Goal: Information Seeking & Learning: Learn about a topic

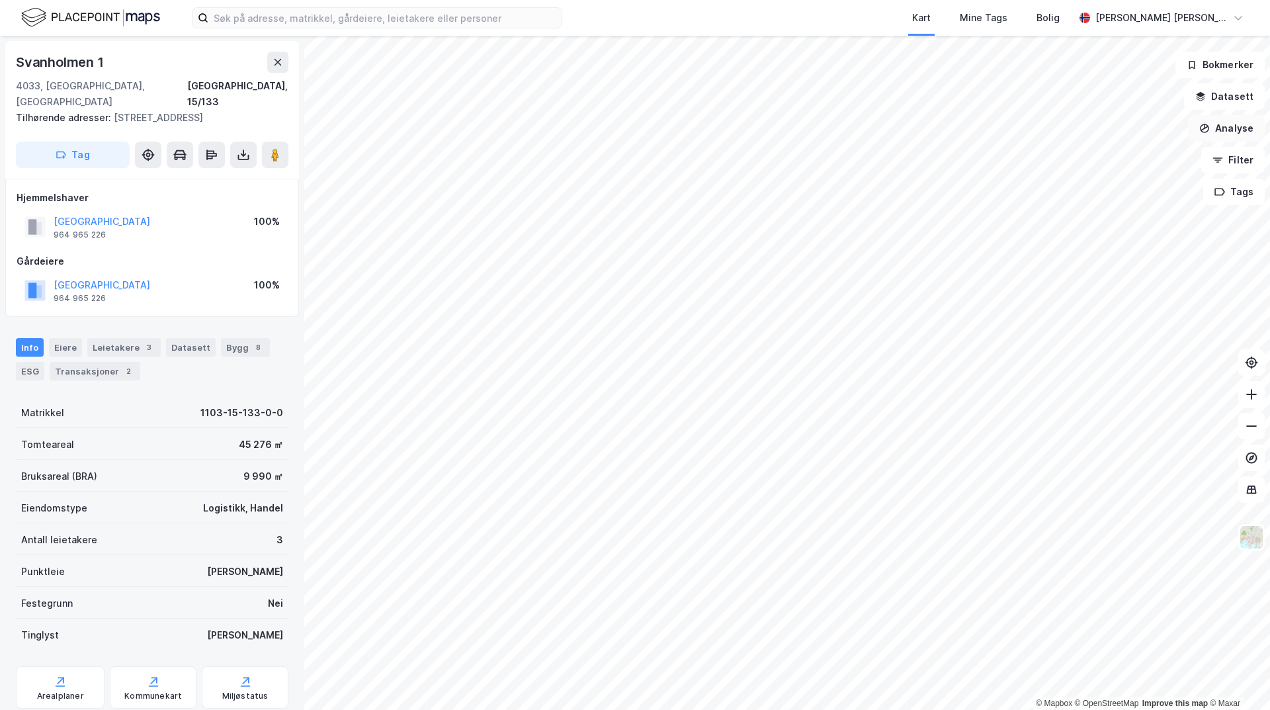
click at [1234, 128] on button "Analyse" at bounding box center [1226, 128] width 77 height 26
click at [1083, 152] on div "Tegn område" at bounding box center [1111, 156] width 115 height 11
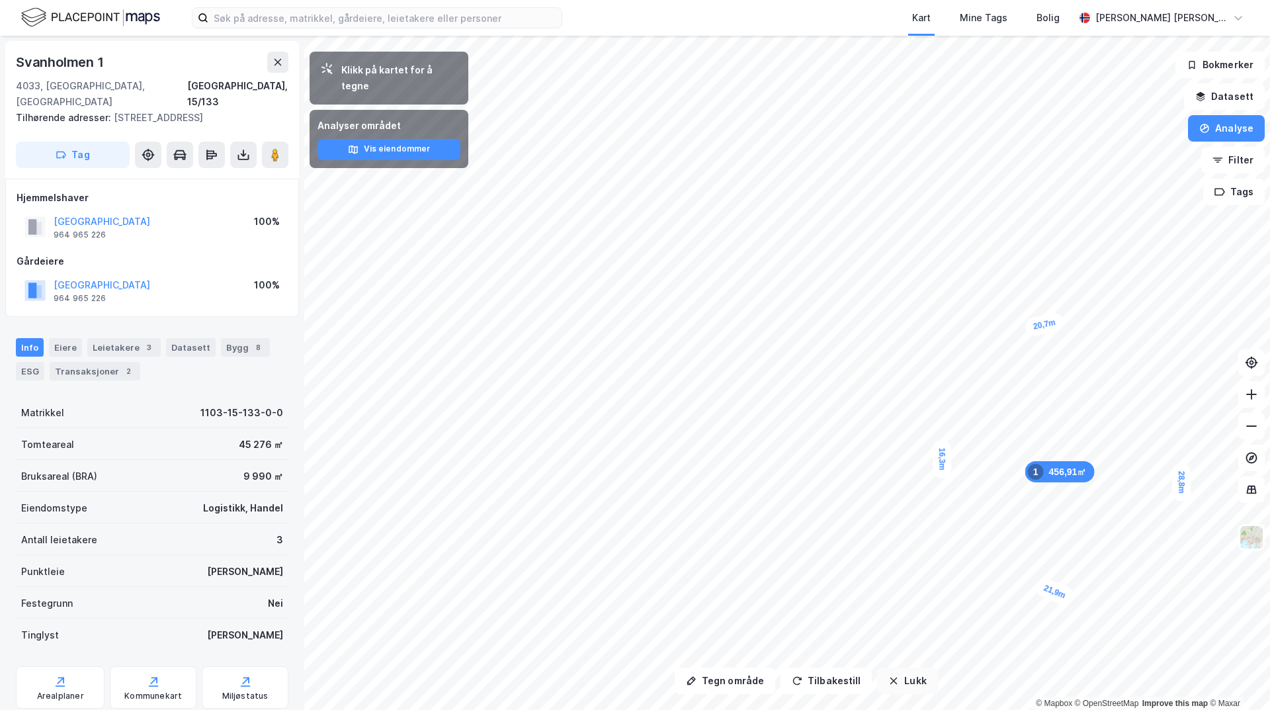
click at [910, 673] on button "Lukk" at bounding box center [907, 681] width 60 height 26
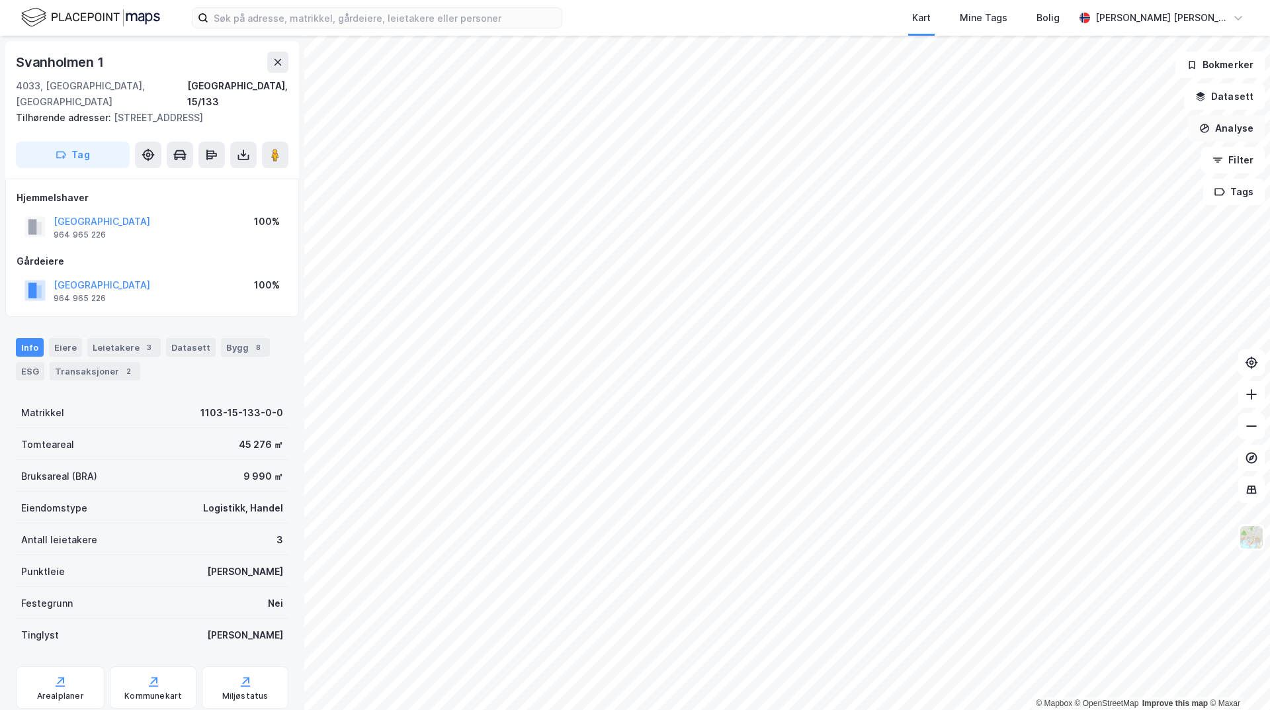
click at [1240, 133] on button "Analyse" at bounding box center [1226, 128] width 77 height 26
click at [1098, 159] on div "Tegn område" at bounding box center [1111, 156] width 115 height 11
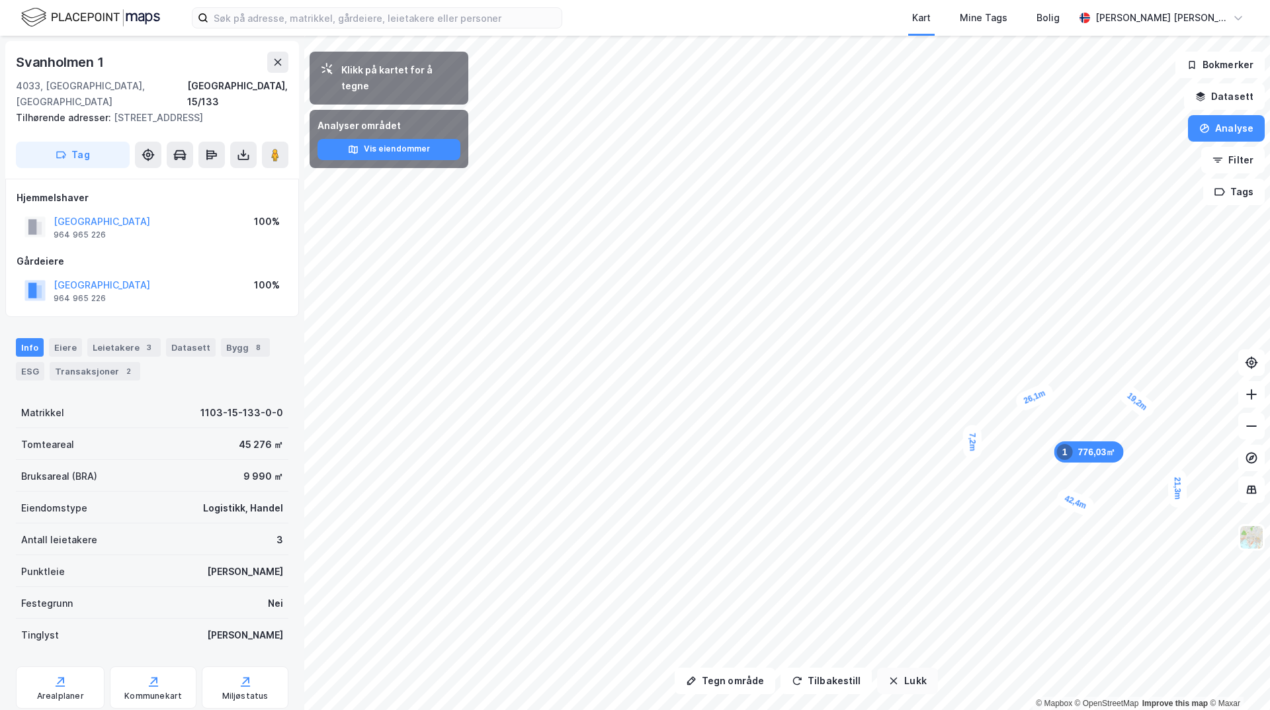
click at [916, 689] on button "Lukk" at bounding box center [907, 681] width 60 height 26
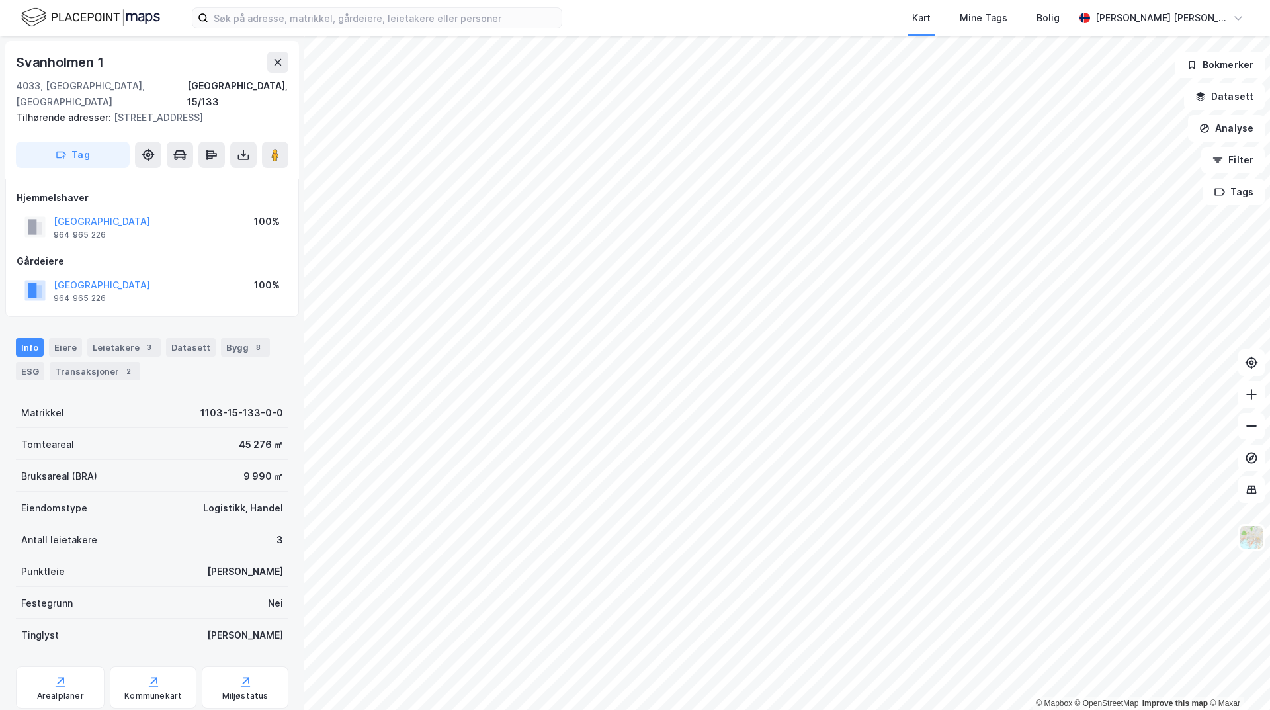
click at [1270, 602] on html "Kart Mine Tags [PERSON_NAME] [PERSON_NAME] © Mapbox © OpenStreetMap Improve thi…" at bounding box center [635, 355] width 1270 height 710
click at [1270, 485] on html "Kart Mine Tags [PERSON_NAME] [PERSON_NAME] © Mapbox © OpenStreetMap Improve thi…" at bounding box center [635, 355] width 1270 height 710
click at [1227, 125] on button "Analyse" at bounding box center [1226, 128] width 77 height 26
click at [1101, 132] on div "Mål avstand" at bounding box center [1111, 129] width 115 height 11
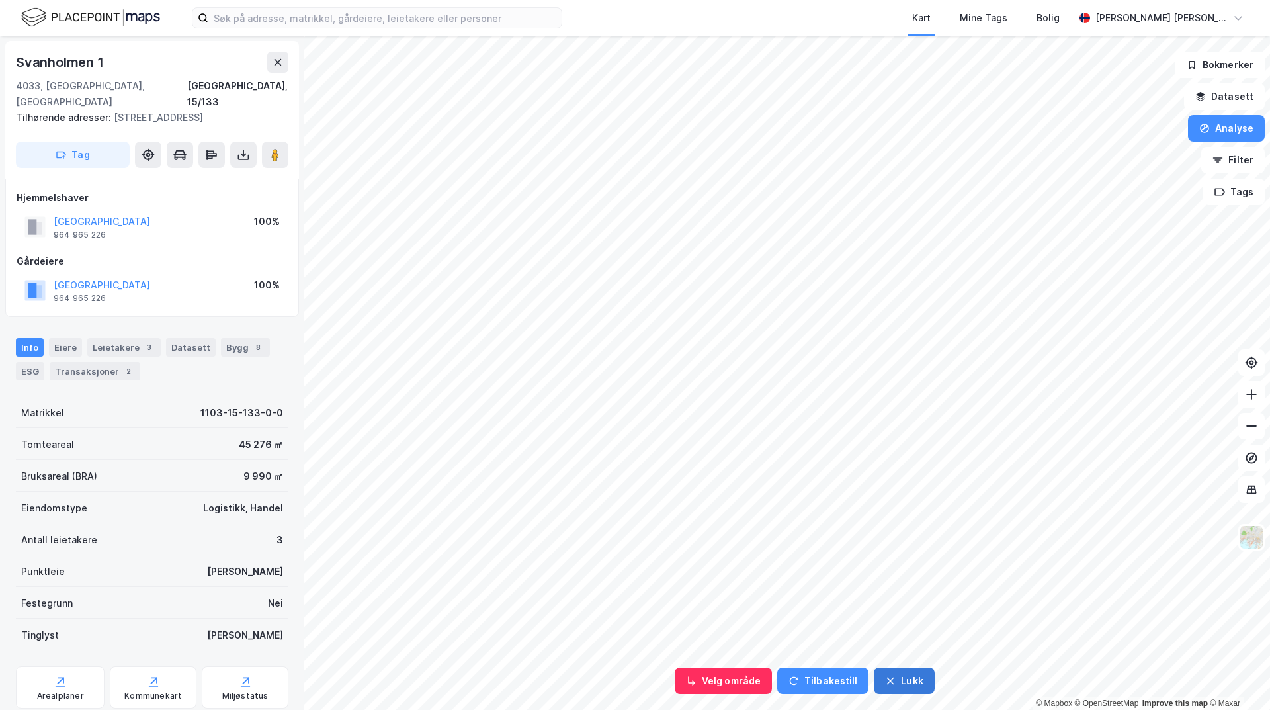
click at [904, 681] on button "Lukk" at bounding box center [904, 681] width 60 height 26
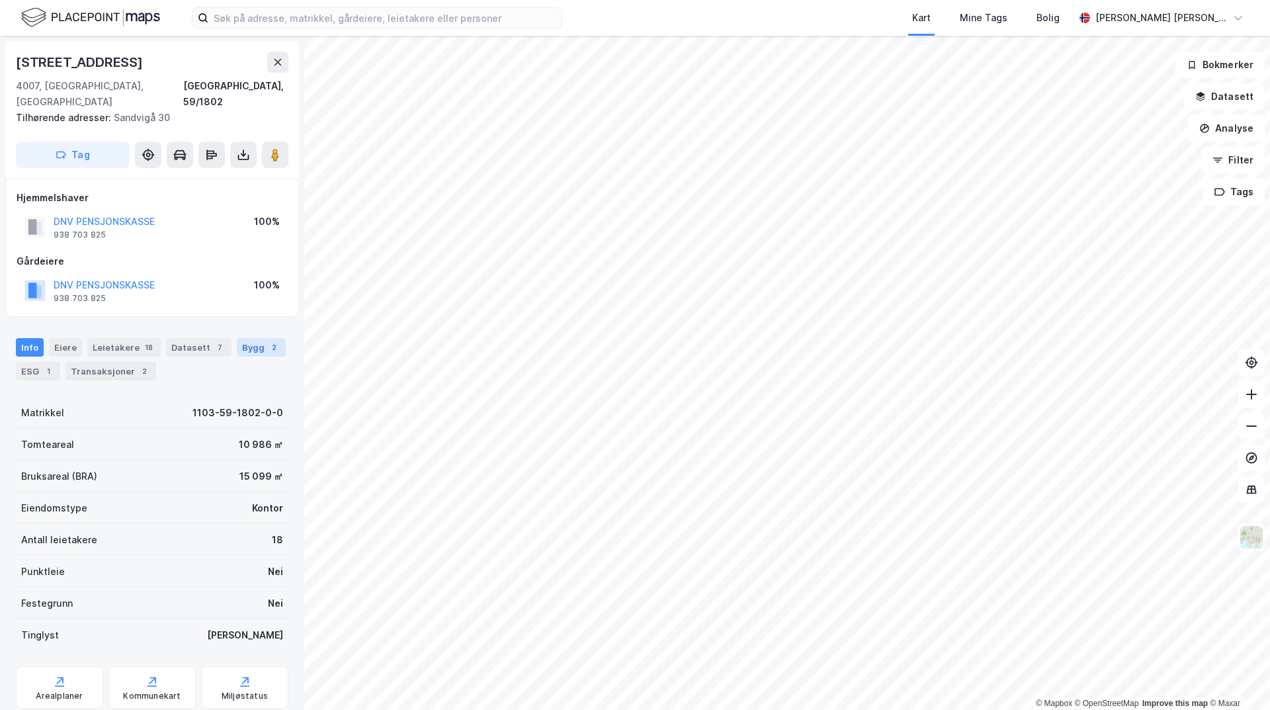
click at [238, 338] on div "Bygg 2" at bounding box center [261, 347] width 49 height 19
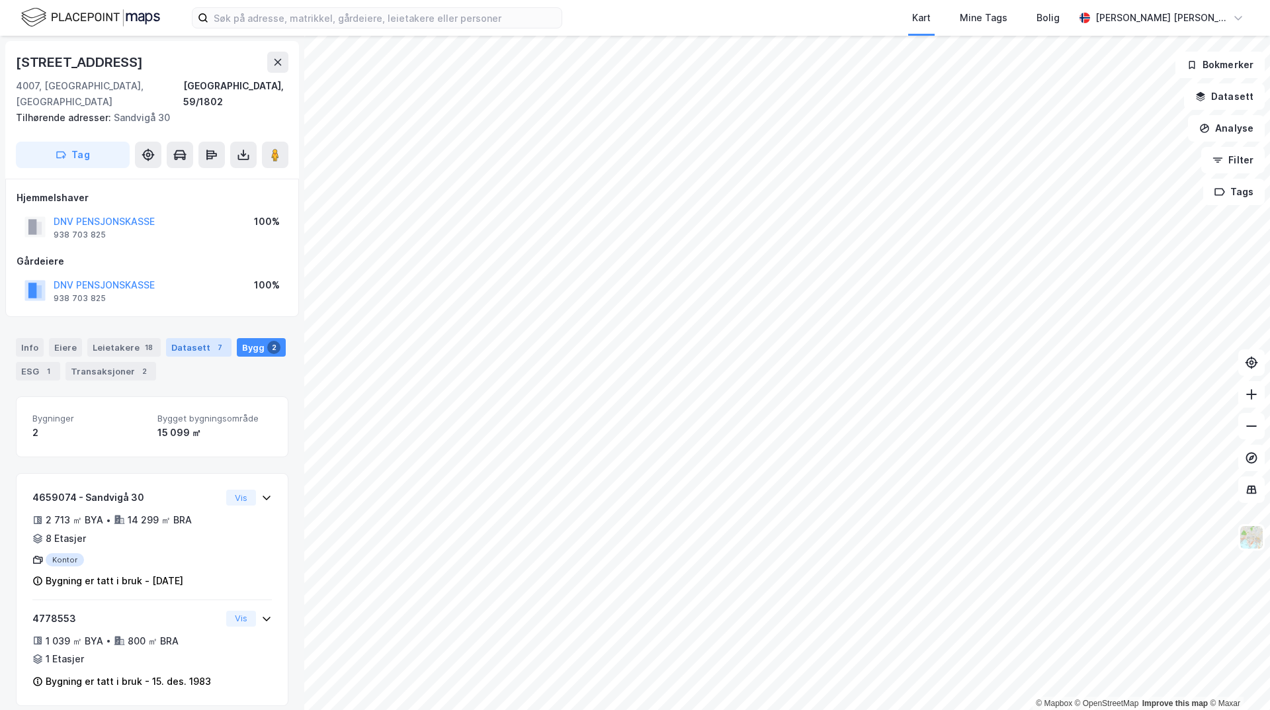
click at [200, 338] on div "Datasett 7" at bounding box center [198, 347] width 65 height 19
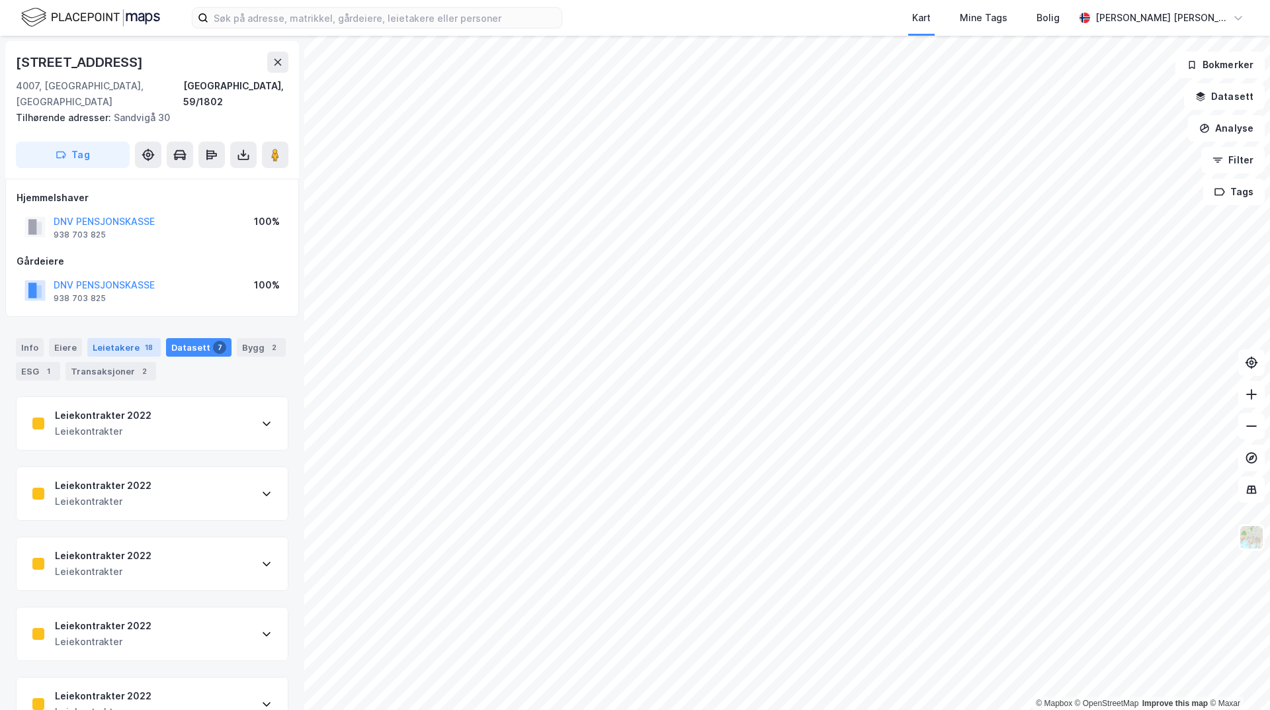
click at [124, 338] on div "Leietakere 18" at bounding box center [123, 347] width 73 height 19
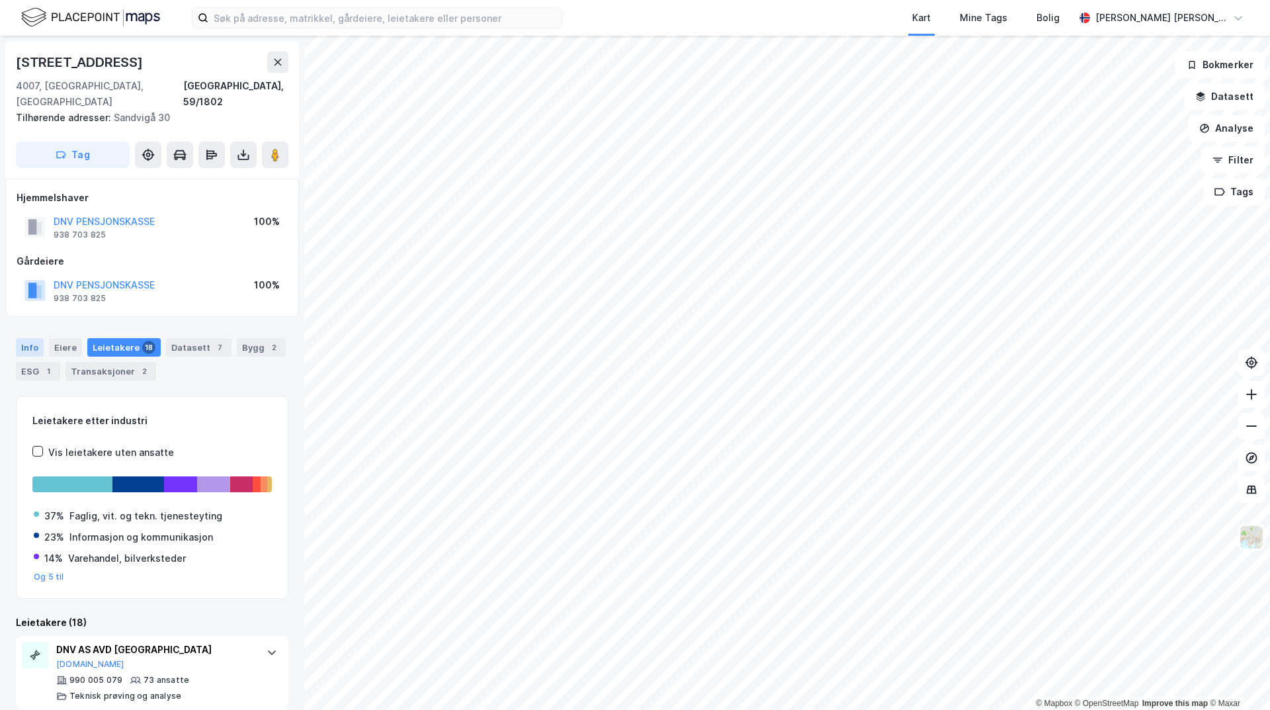
click at [31, 338] on div "Info" at bounding box center [30, 347] width 28 height 19
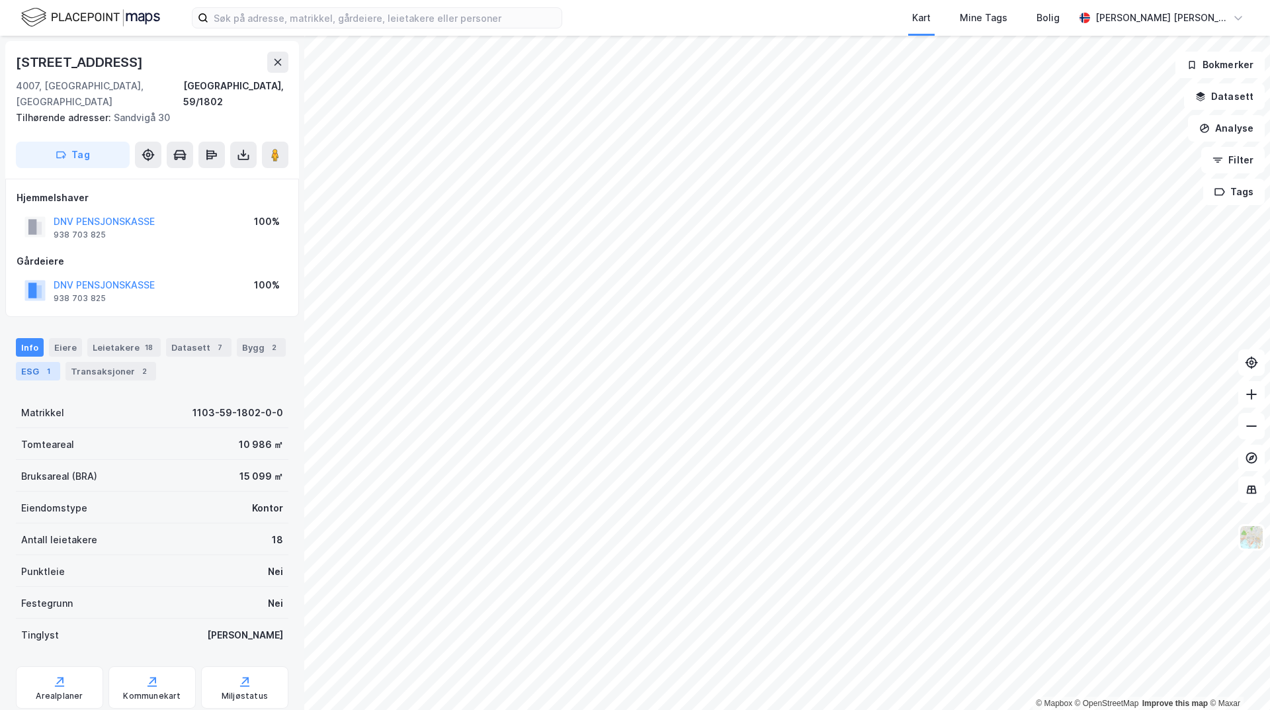
click at [43, 363] on div "ESG 1" at bounding box center [38, 371] width 44 height 19
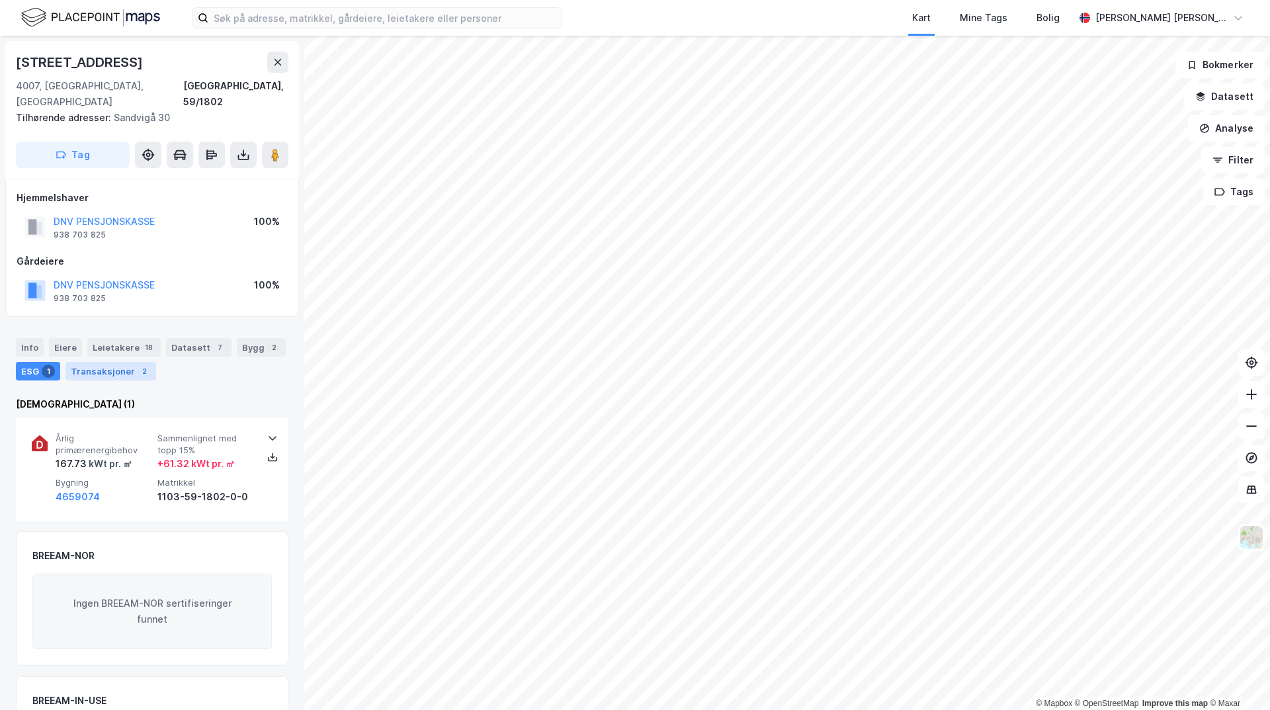
click at [114, 362] on div "Transaksjoner 2" at bounding box center [110, 371] width 91 height 19
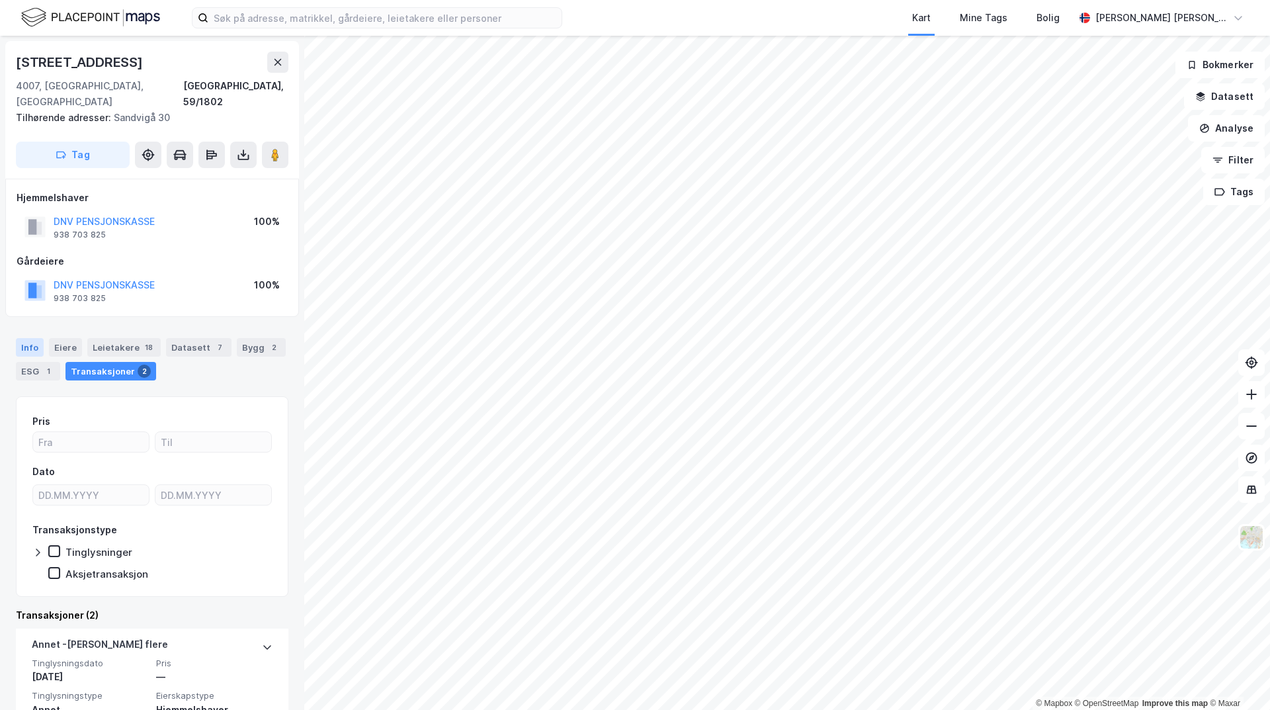
click at [24, 338] on div "Info" at bounding box center [30, 347] width 28 height 19
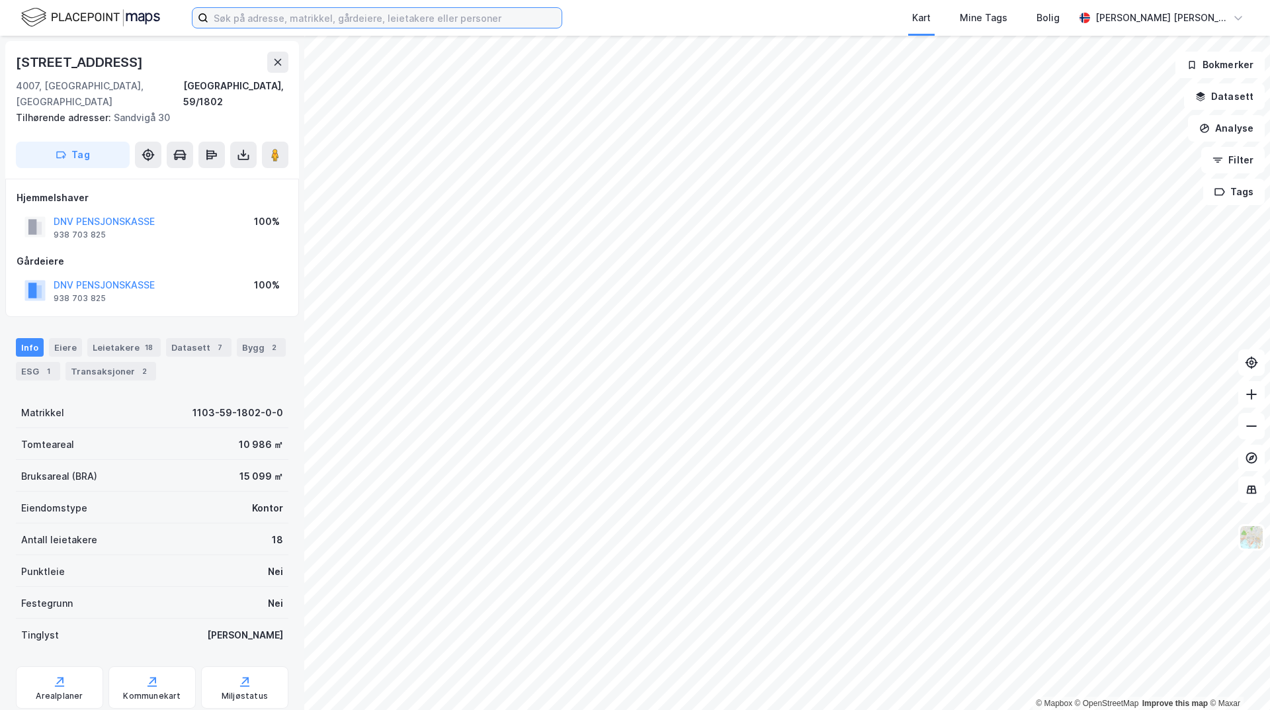
click at [229, 22] on input at bounding box center [384, 18] width 353 height 20
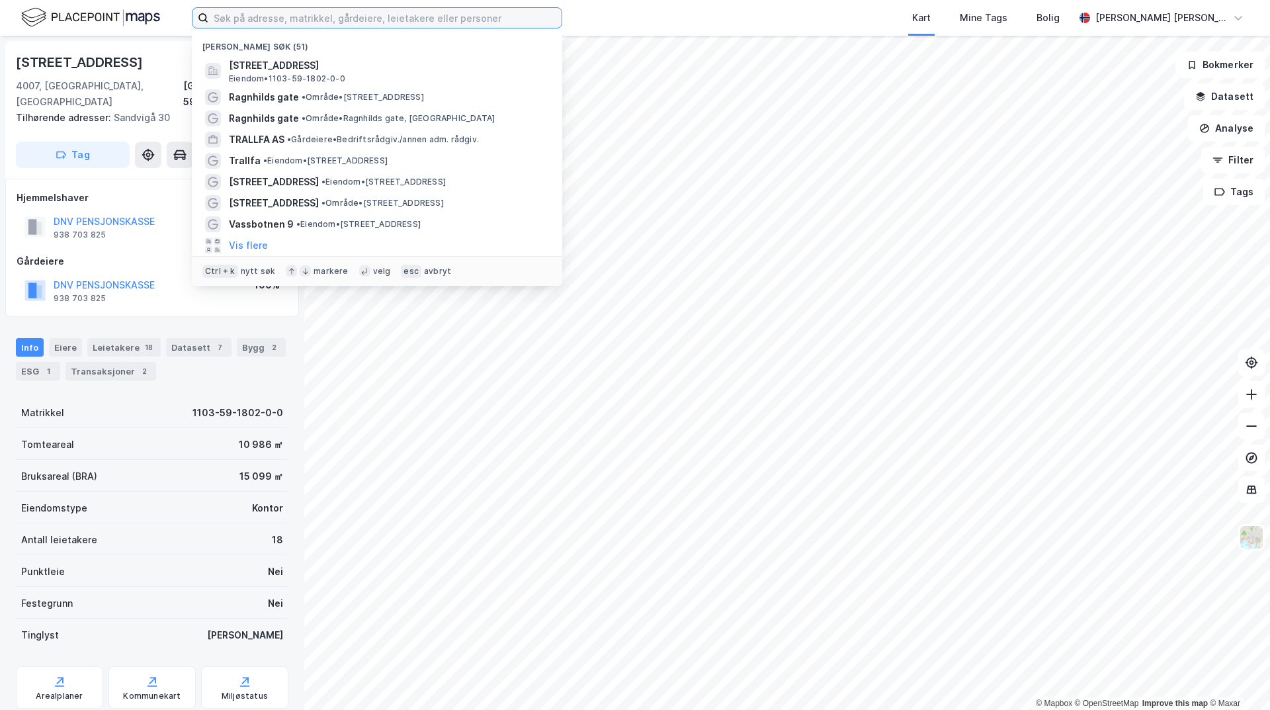
paste input "[PERSON_NAME][STREET_ADDRESS]"
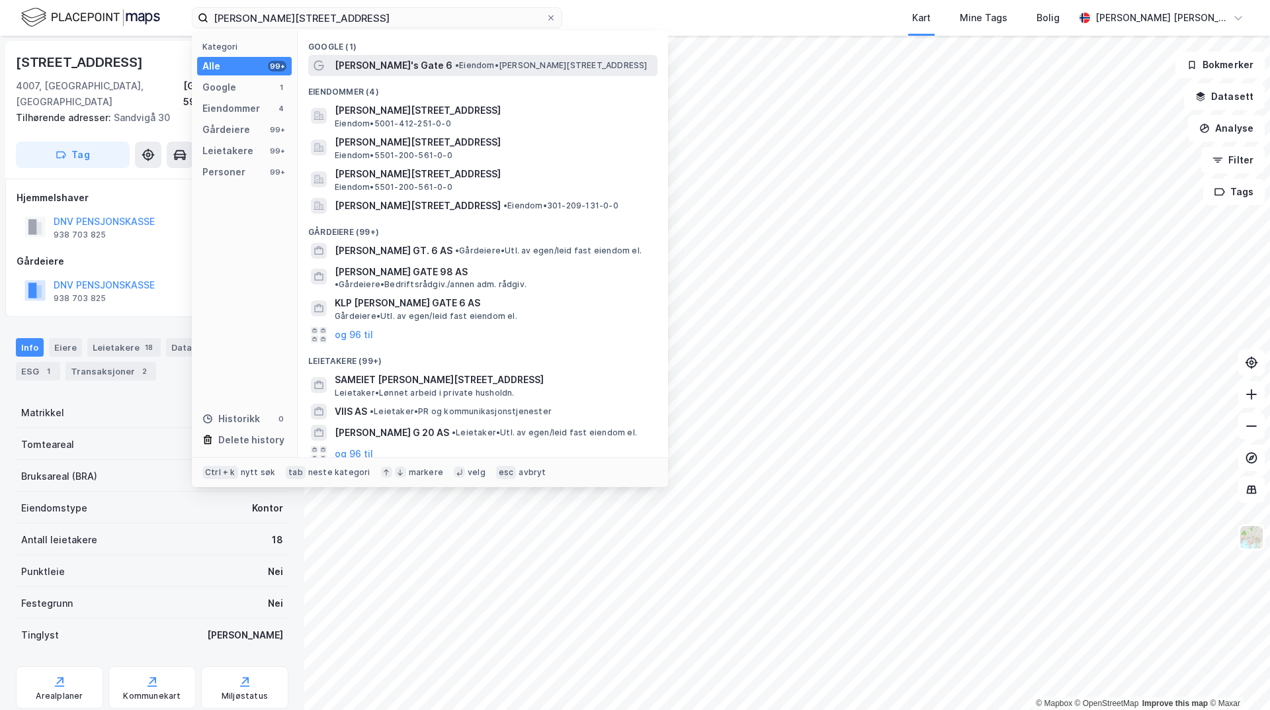
click at [369, 73] on span "[PERSON_NAME]'s Gate 6" at bounding box center [394, 66] width 118 height 16
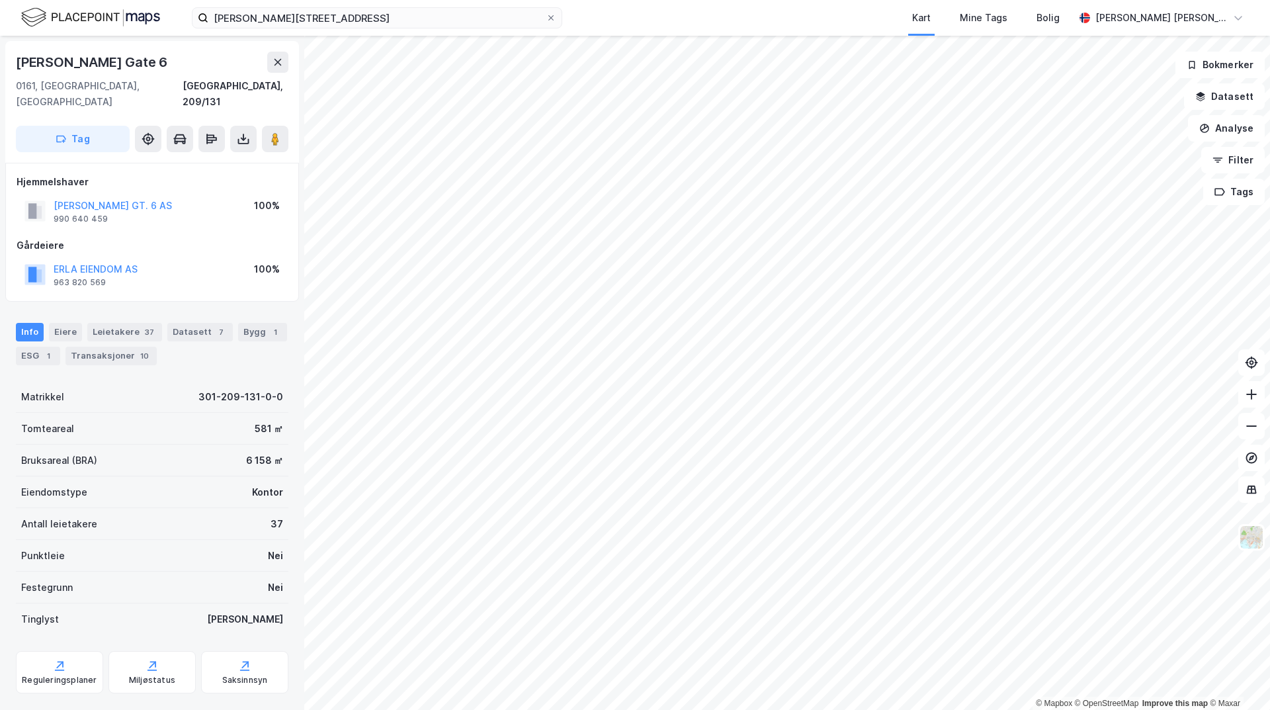
scroll to position [1, 0]
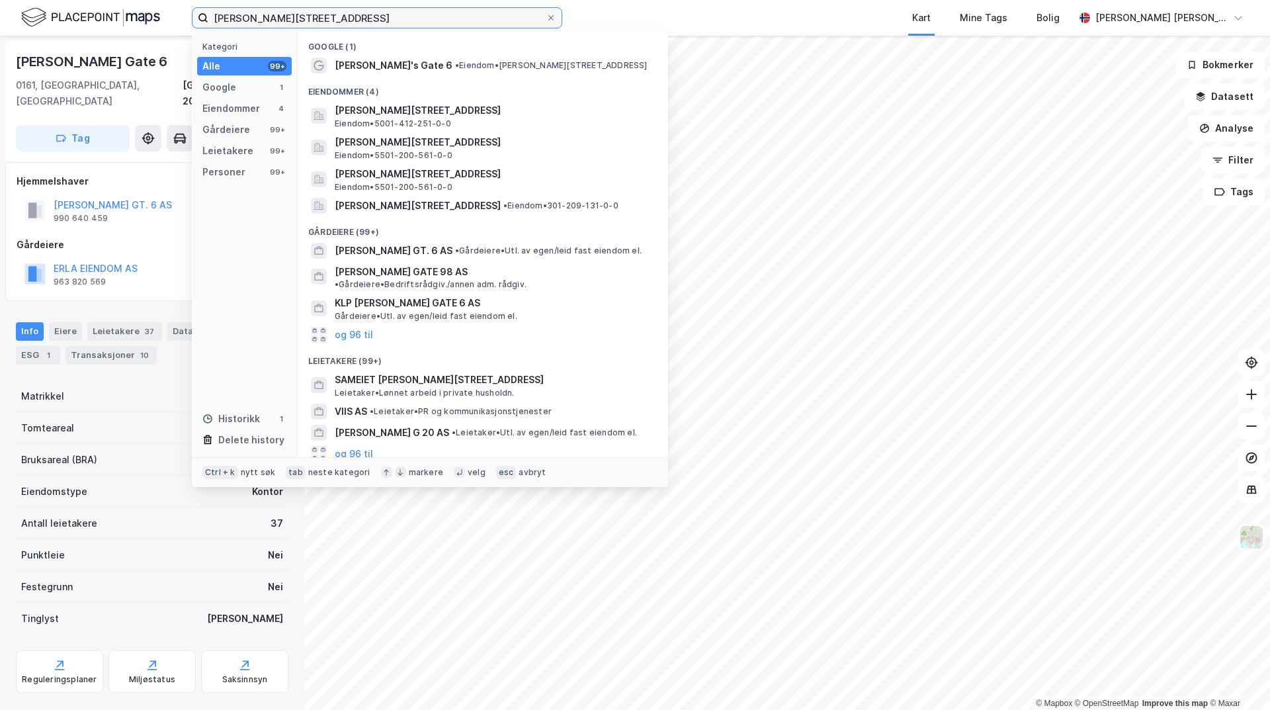
click at [337, 12] on input "[PERSON_NAME][STREET_ADDRESS]" at bounding box center [376, 18] width 337 height 20
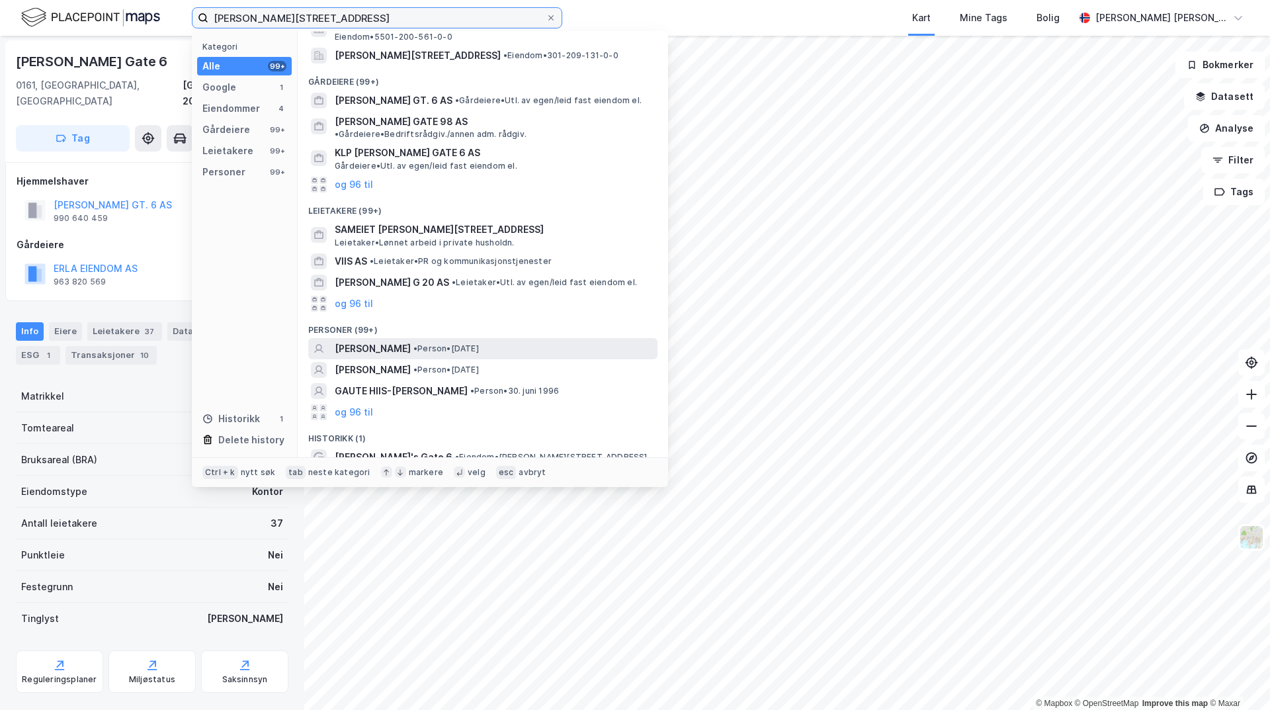
scroll to position [0, 0]
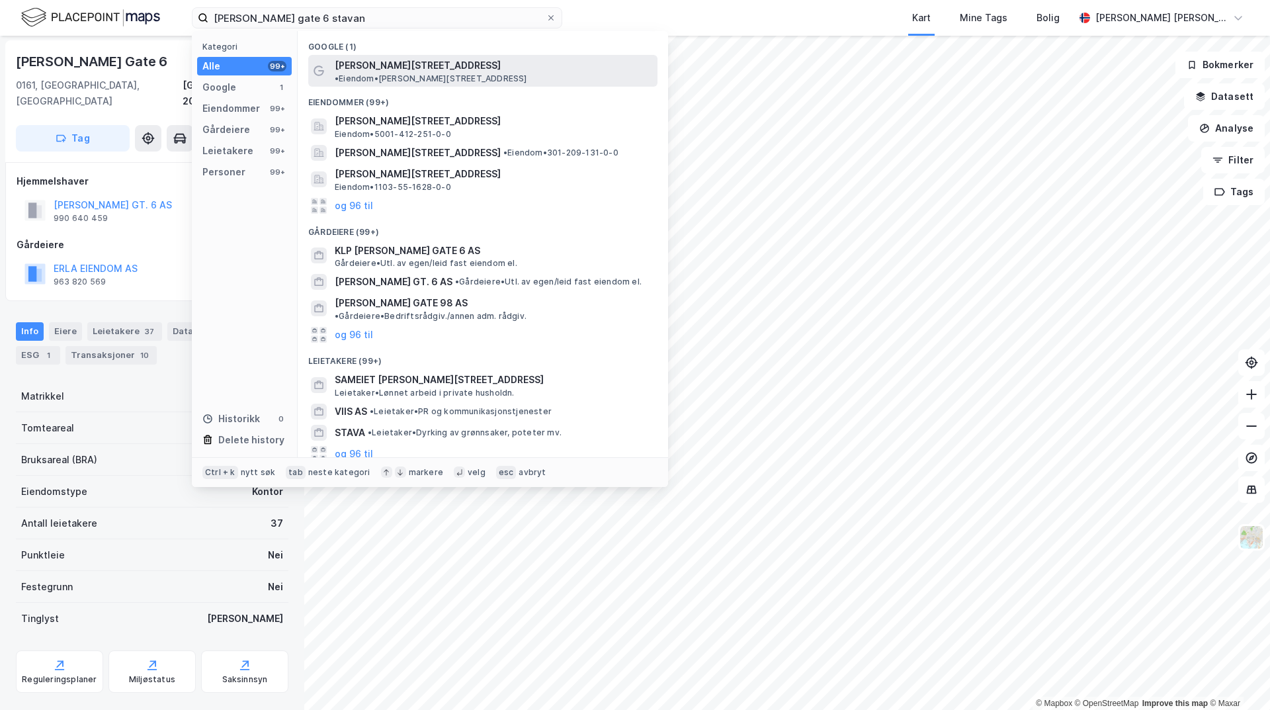
click at [513, 73] on span "• Eiendom • [PERSON_NAME][STREET_ADDRESS]" at bounding box center [431, 78] width 193 height 11
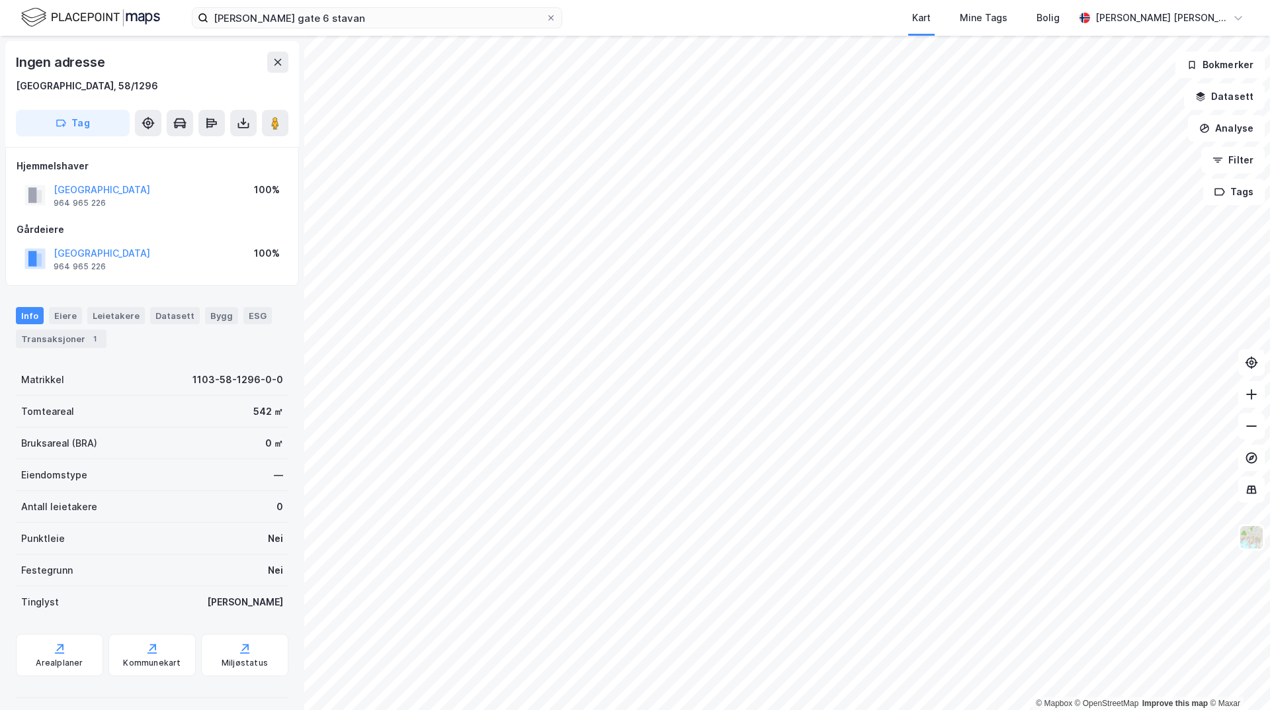
scroll to position [1, 0]
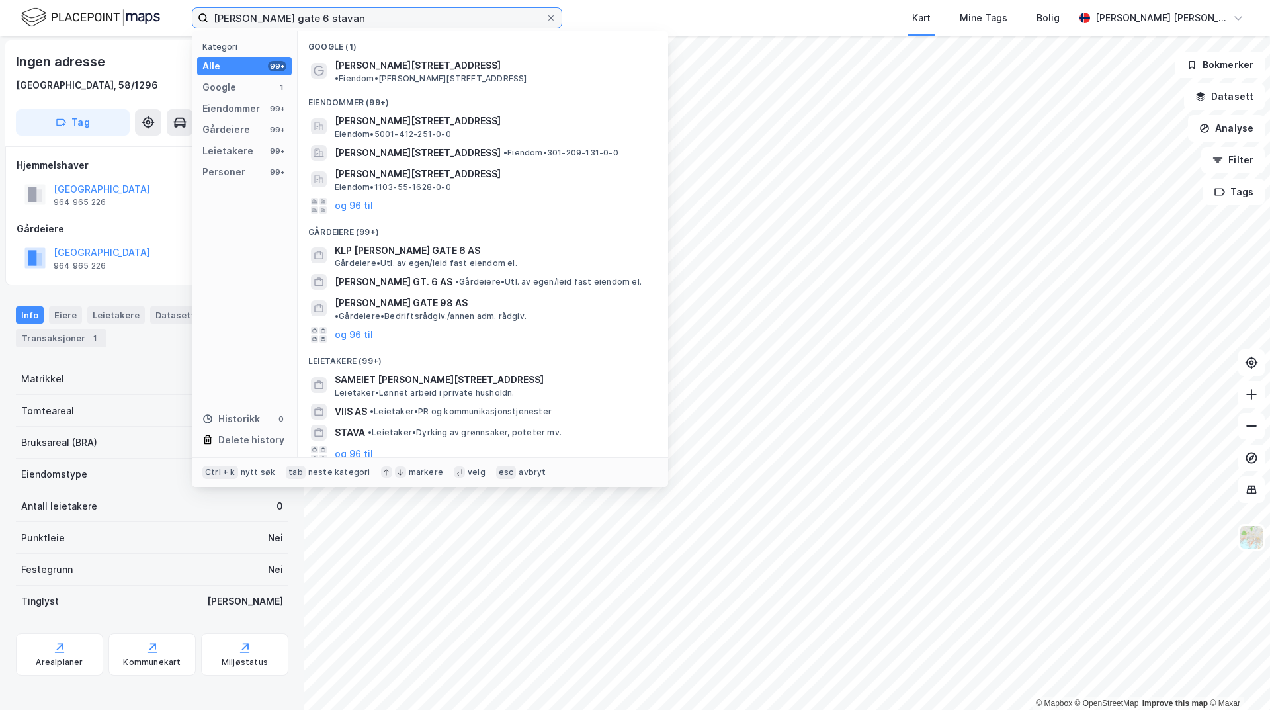
drag, startPoint x: 270, startPoint y: 17, endPoint x: 212, endPoint y: 21, distance: 57.7
click at [212, 21] on input "[PERSON_NAME] gate 6 stavan" at bounding box center [376, 18] width 337 height 20
click at [394, 26] on input "[PERSON_NAME] gate 6 stavan" at bounding box center [376, 18] width 337 height 20
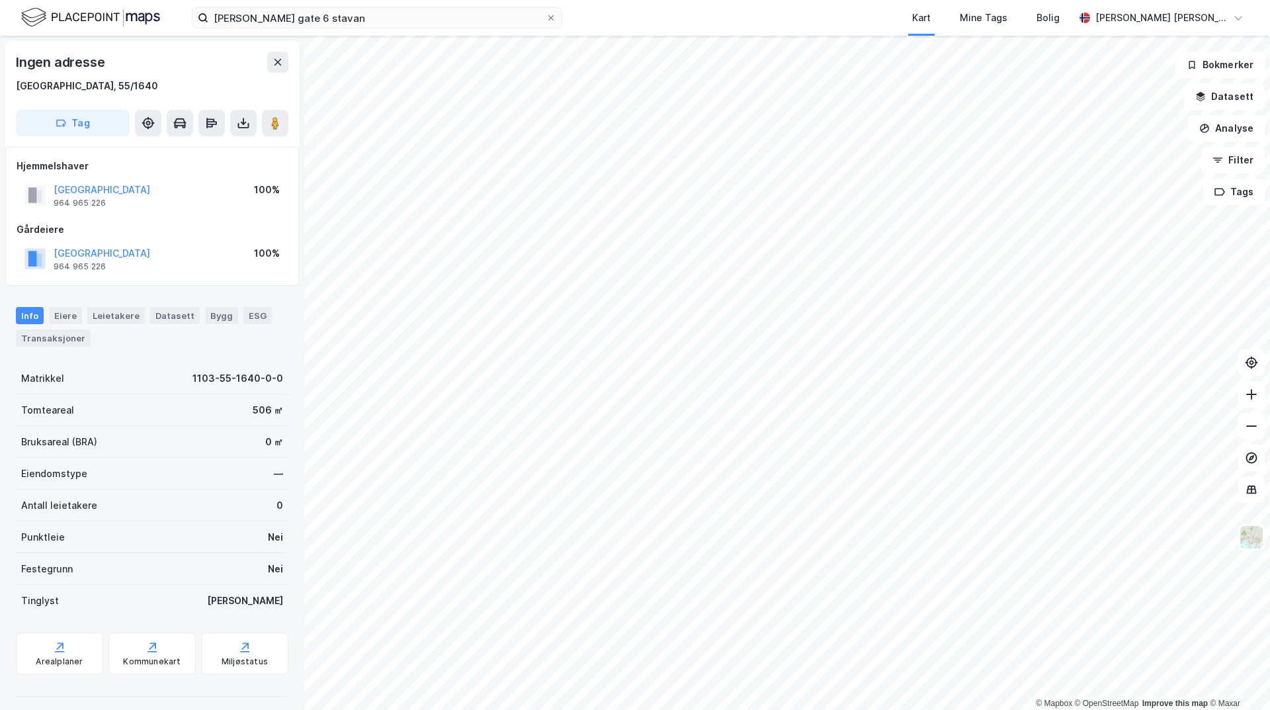
scroll to position [1, 0]
click at [388, 30] on div "[PERSON_NAME][STREET_ADDRESS] stavan Kart Mine Tags [PERSON_NAME] Block [PERSON…" at bounding box center [635, 18] width 1270 height 36
click at [370, 19] on input "[PERSON_NAME] gate 6 stavan" at bounding box center [376, 18] width 337 height 20
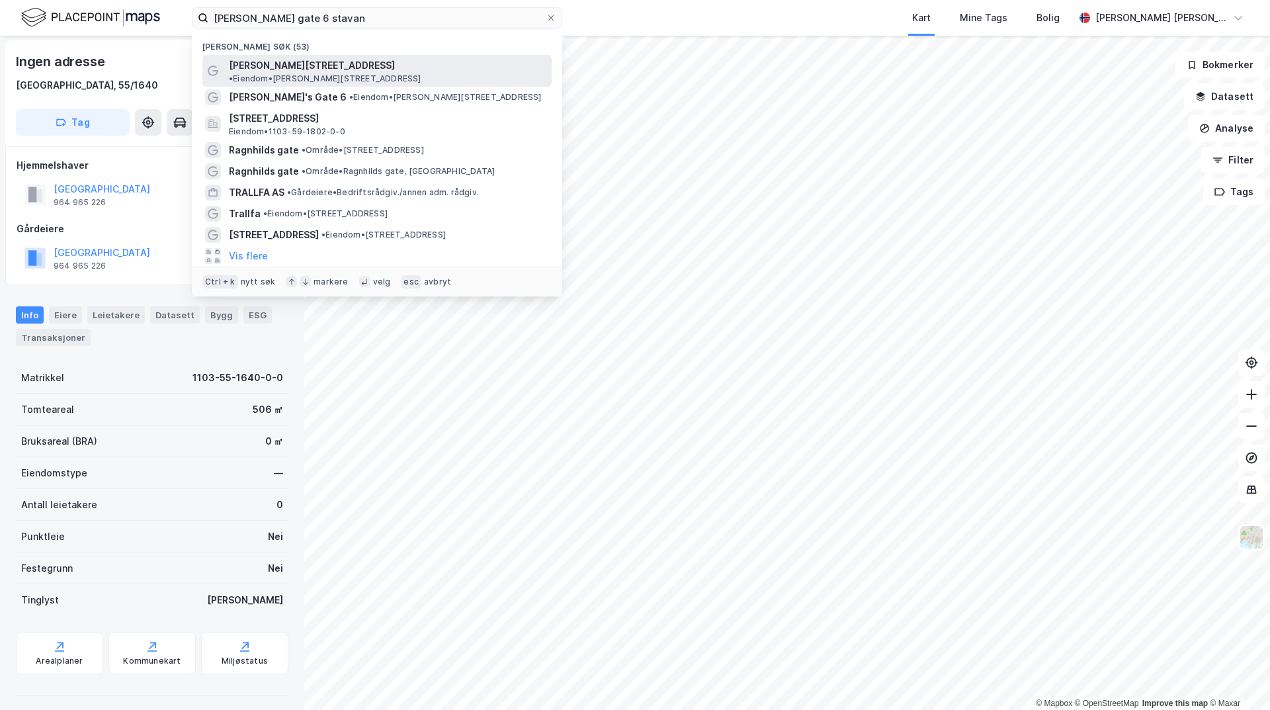
click at [347, 73] on span "• Eiendom • [PERSON_NAME][STREET_ADDRESS]" at bounding box center [325, 78] width 193 height 11
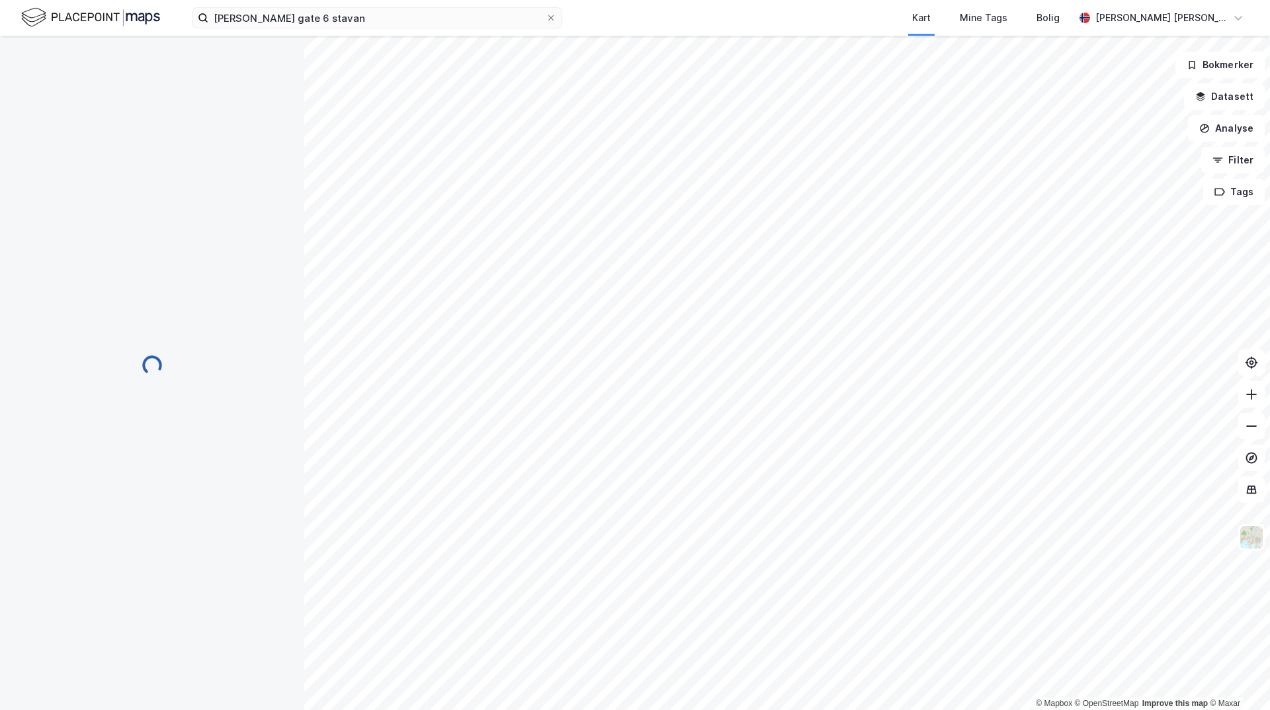
scroll to position [1, 0]
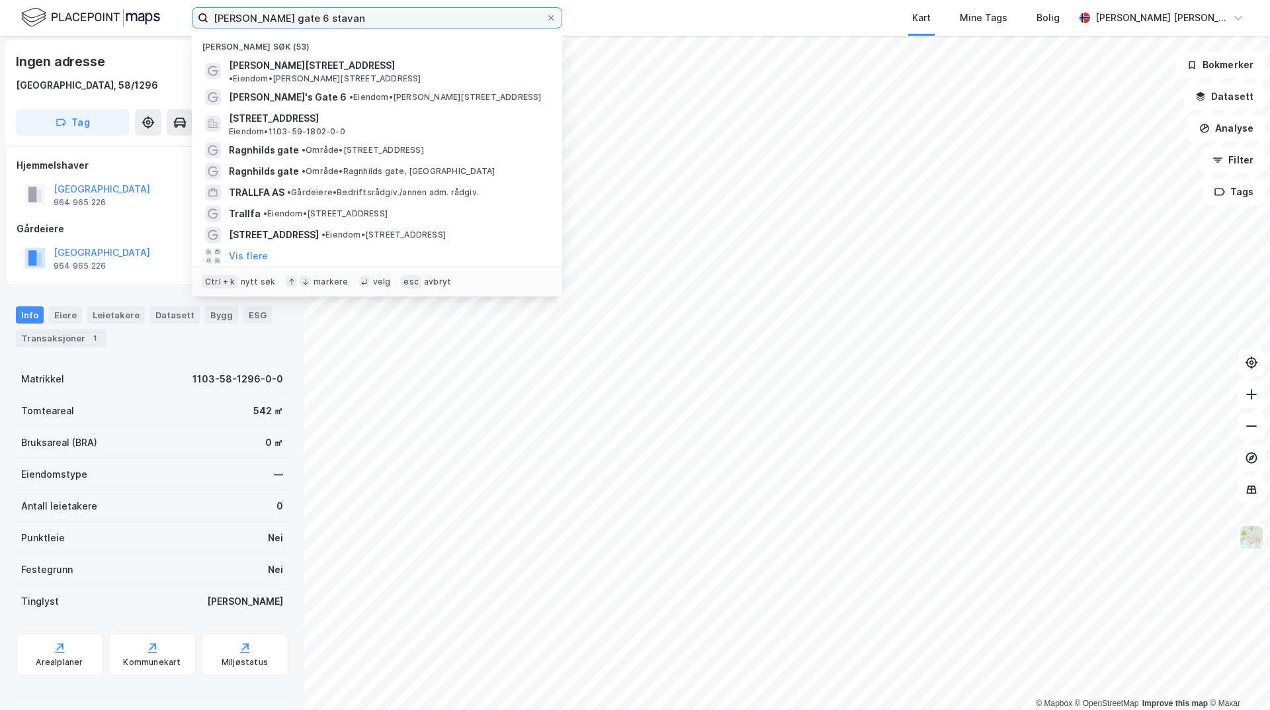
drag, startPoint x: 312, startPoint y: 24, endPoint x: 87, endPoint y: 22, distance: 225.6
click at [87, 22] on div "[PERSON_NAME][STREET_ADDRESS] stavan Nylige søk (53) [PERSON_NAME][STREET_ADDRE…" at bounding box center [635, 18] width 1270 height 36
paste input "Industrivegen 1"
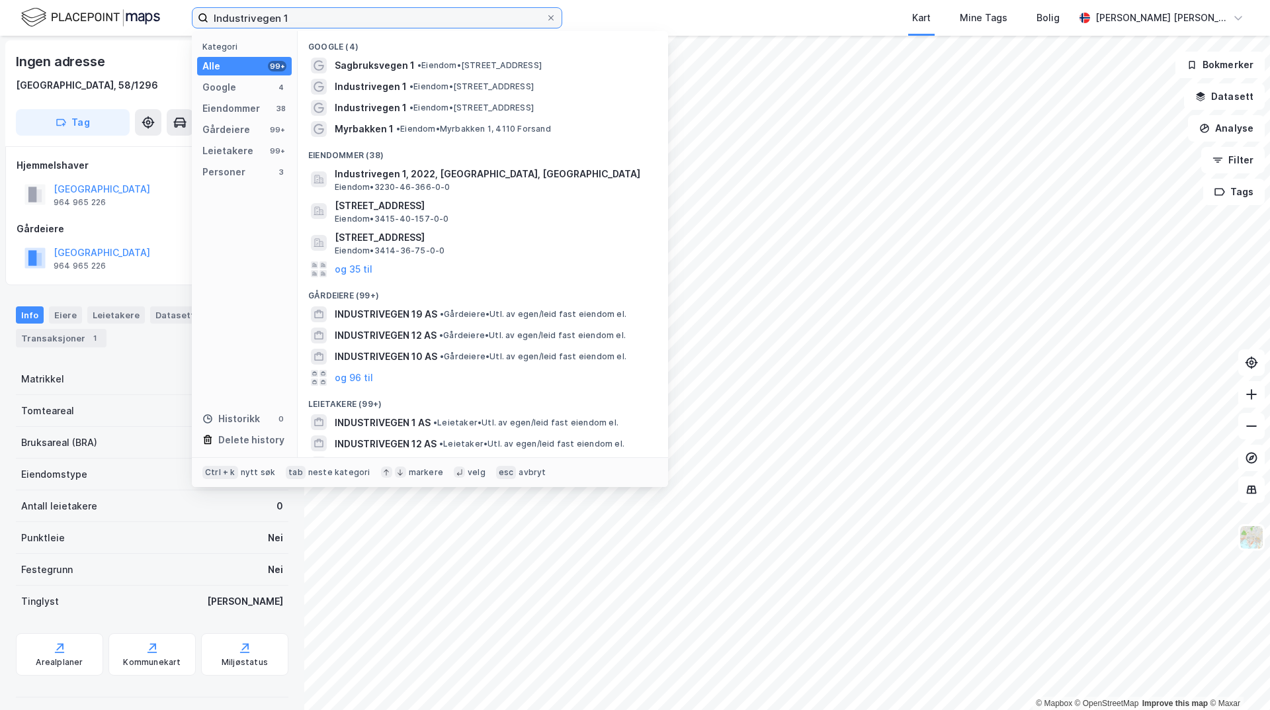
drag, startPoint x: 306, startPoint y: 11, endPoint x: 132, endPoint y: 19, distance: 174.8
click at [132, 19] on div "Industrivegen 1 Kategori Alle 99+ Google 4 Eiendommer 38 Gårdeiere 99+ Leietake…" at bounding box center [635, 18] width 1270 height 36
paste input "Centennial Eiendom"
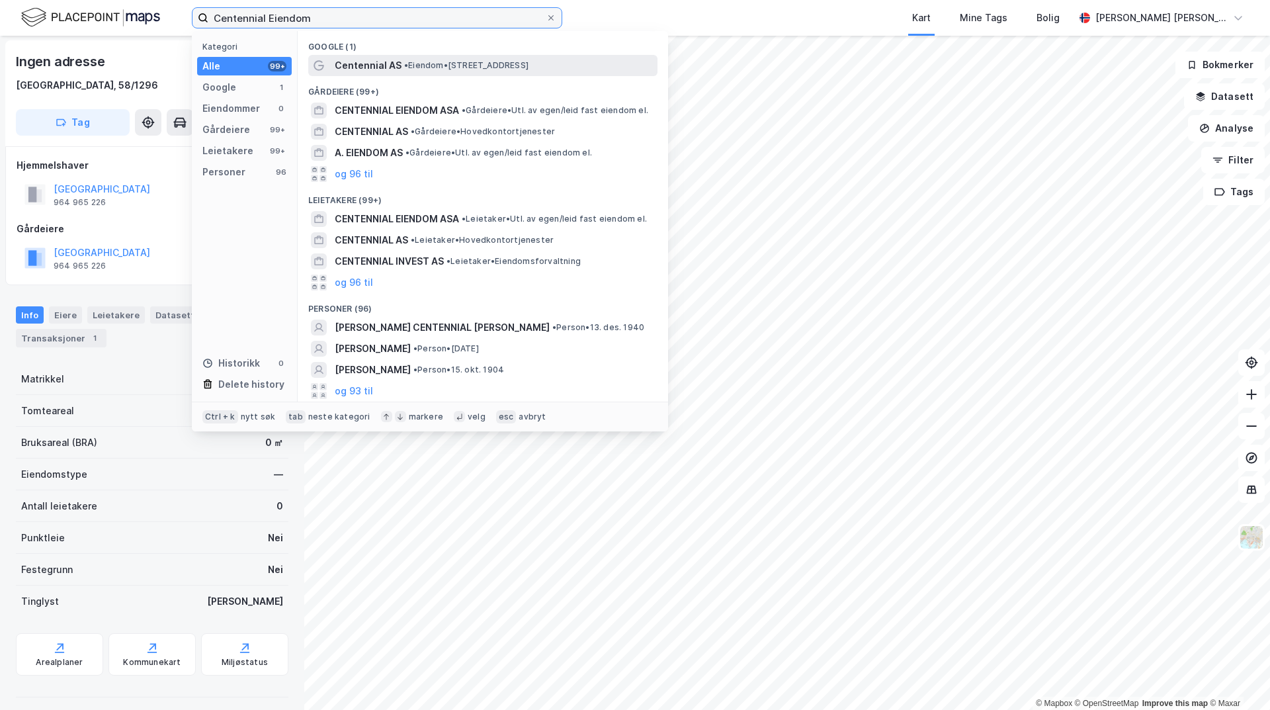
type input "Centennial Eiendom"
click at [360, 71] on span "Centennial AS" at bounding box center [368, 66] width 67 height 16
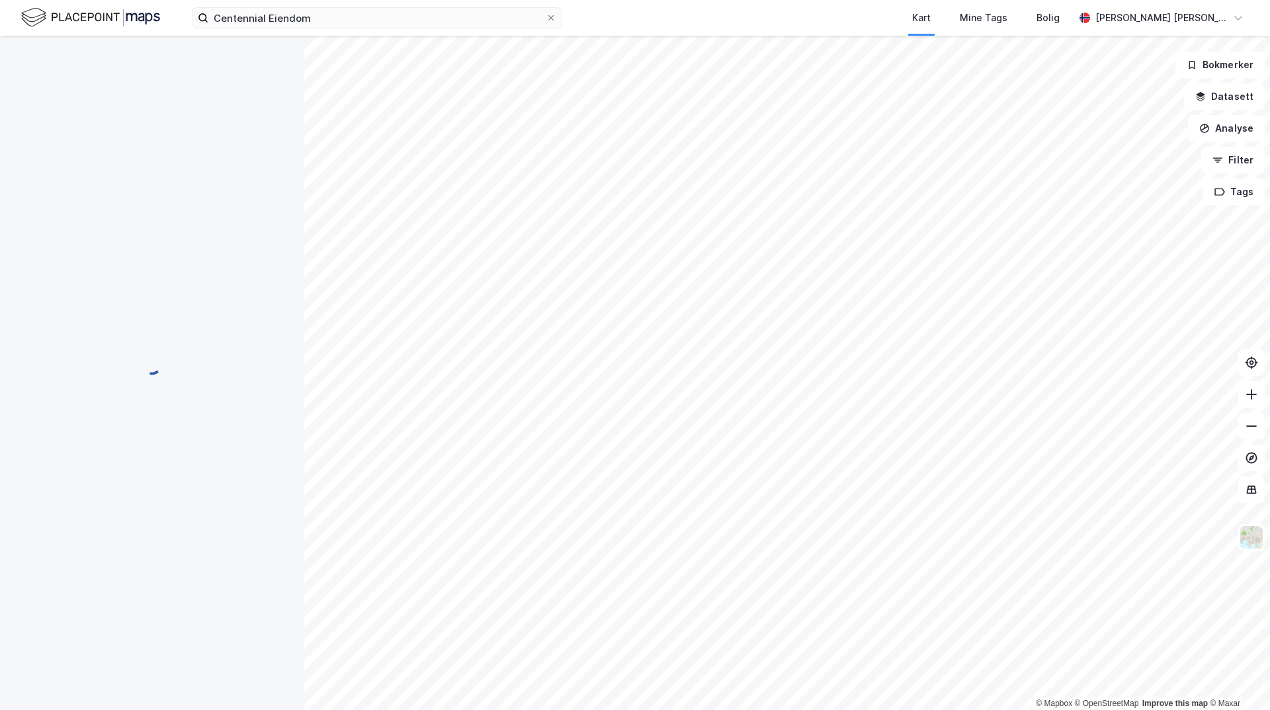
scroll to position [1, 0]
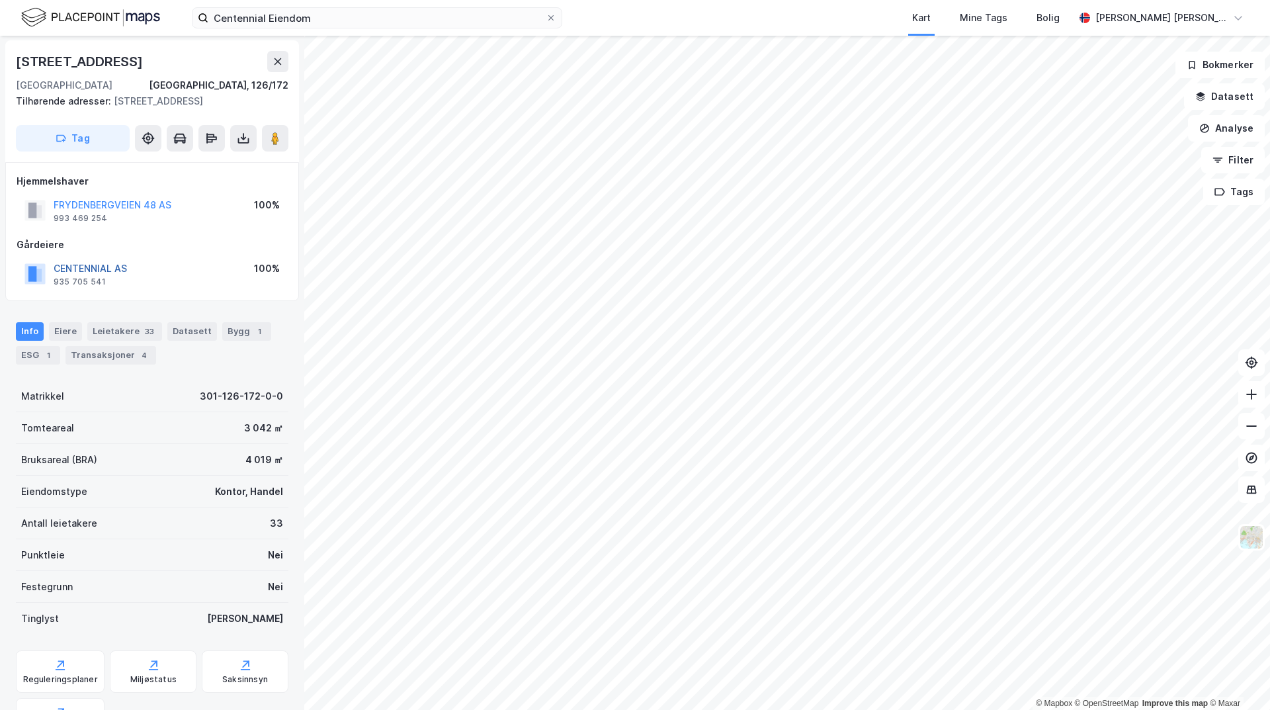
click at [0, 0] on button "CENTENNIAL AS" at bounding box center [0, 0] width 0 height 0
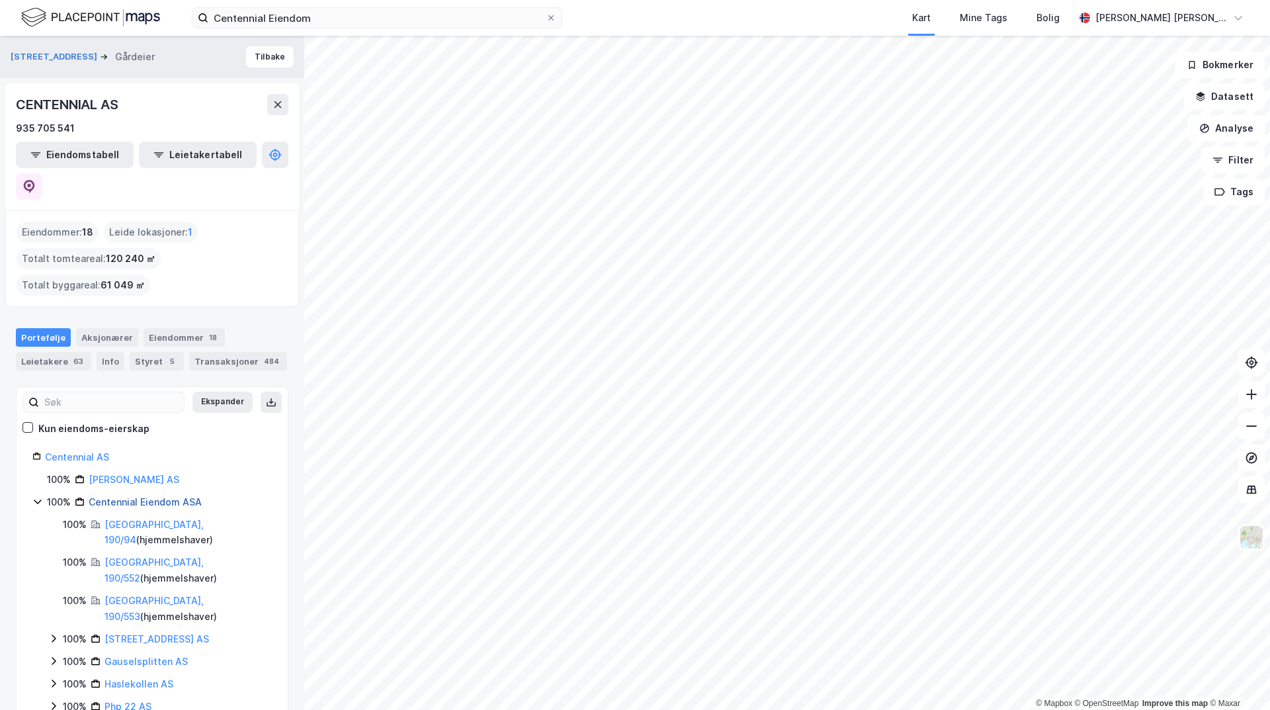
click at [153, 496] on link "Centennial Eiendom ASA" at bounding box center [145, 501] width 113 height 11
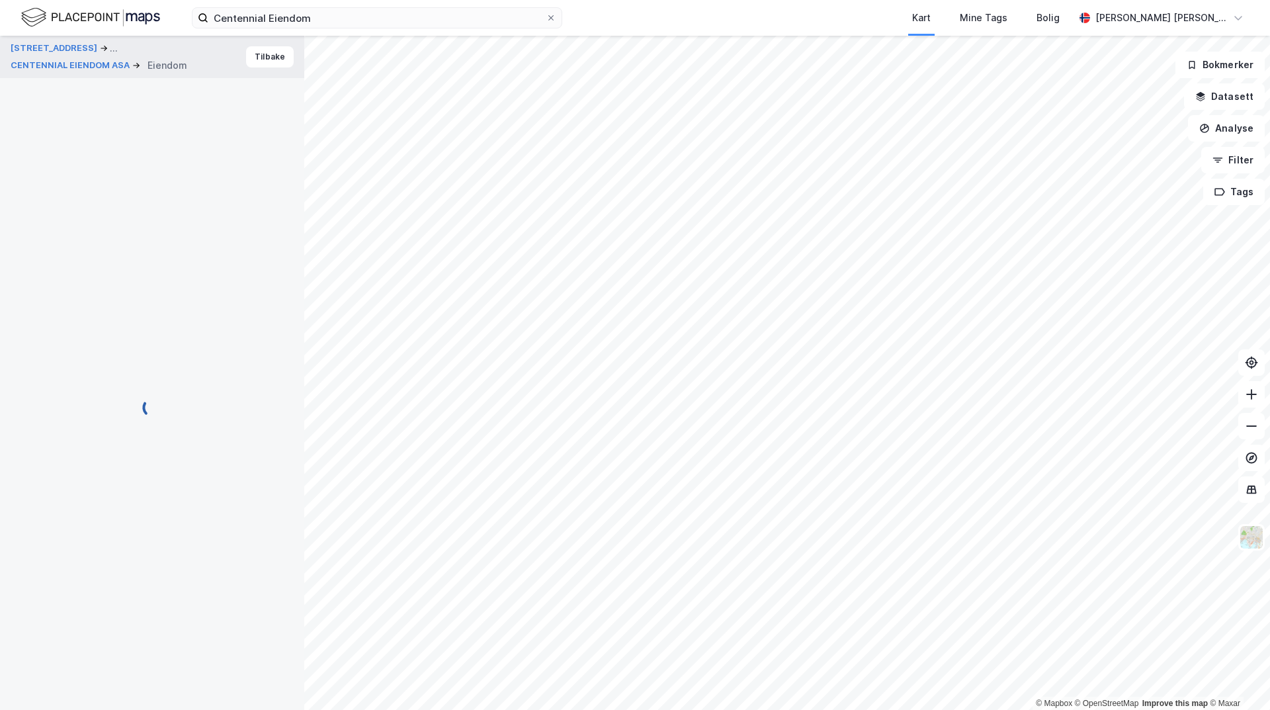
scroll to position [1, 0]
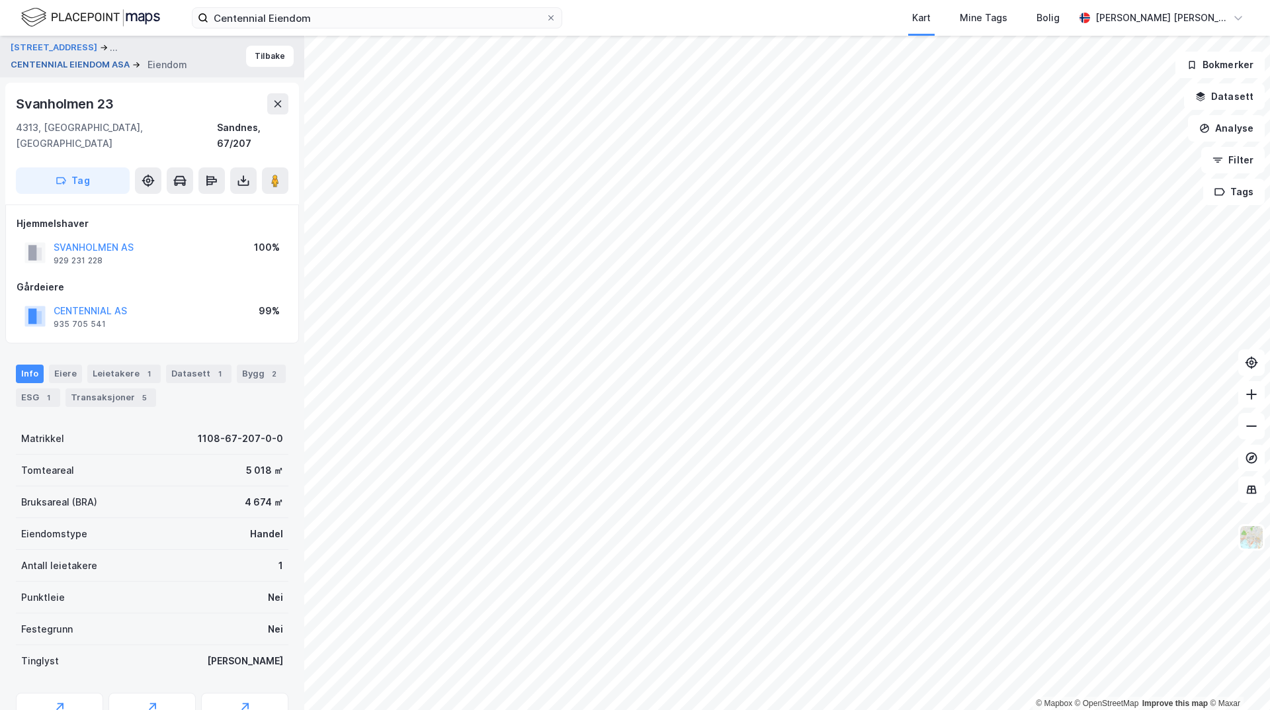
click at [73, 62] on button "CENTENNIAL EIENDOM ASA" at bounding box center [72, 64] width 122 height 13
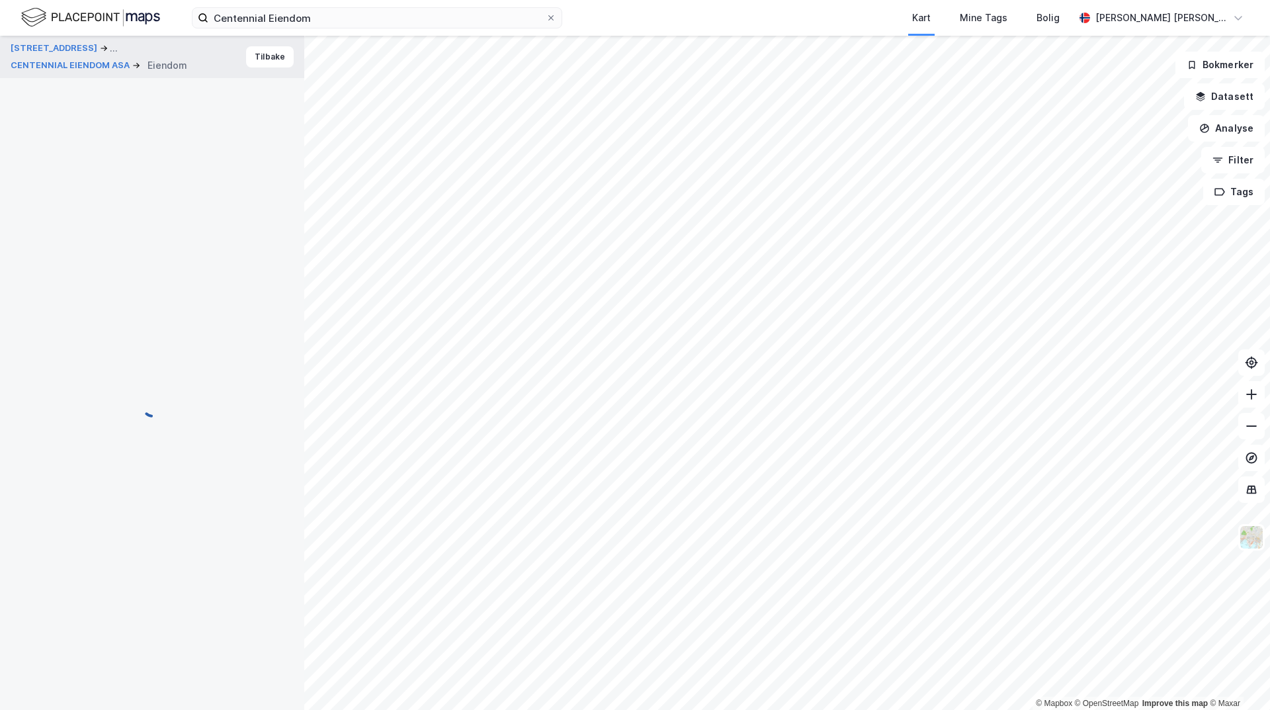
scroll to position [1, 0]
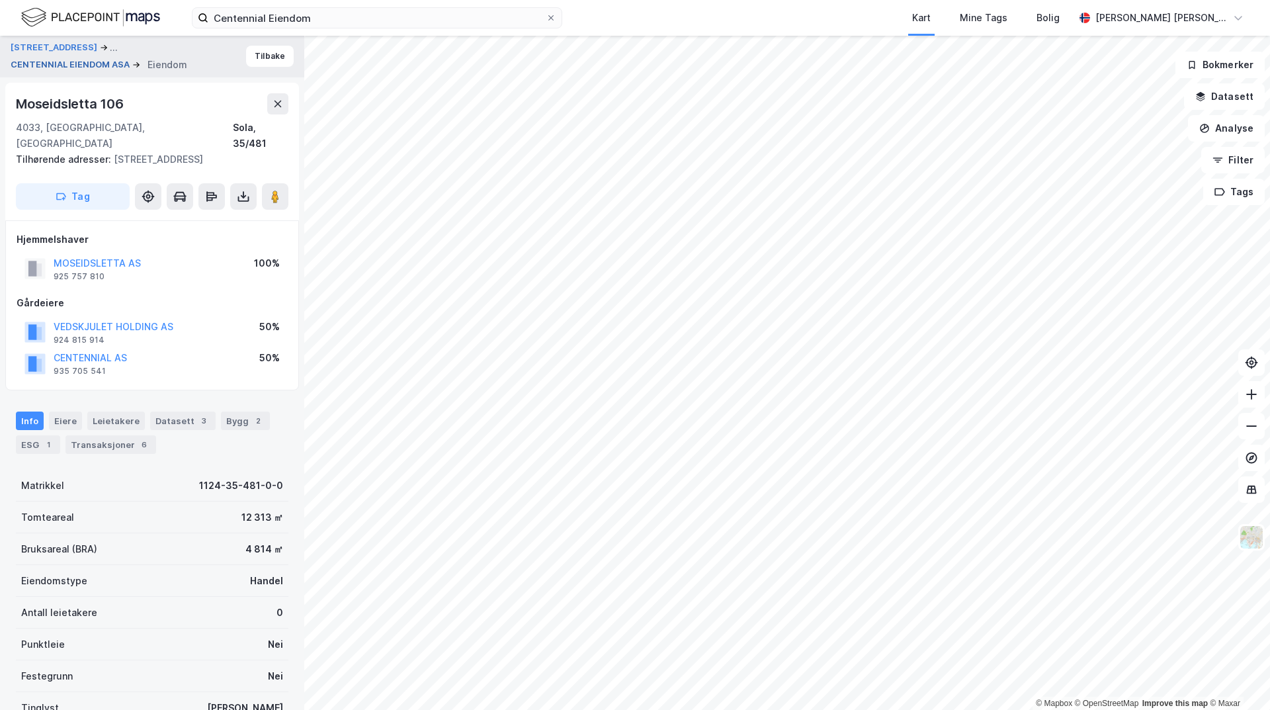
click at [65, 62] on button "CENTENNIAL EIENDOM ASA" at bounding box center [72, 64] width 122 height 13
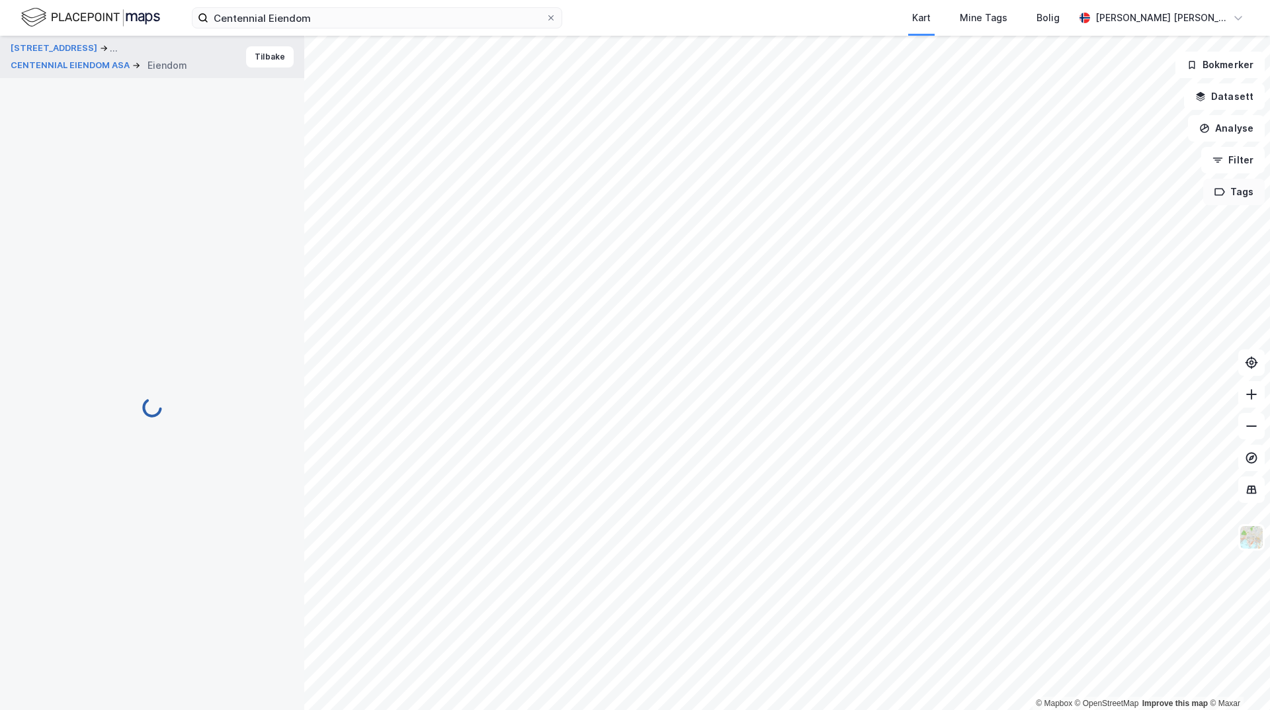
scroll to position [1, 0]
